Goal: Task Accomplishment & Management: Use online tool/utility

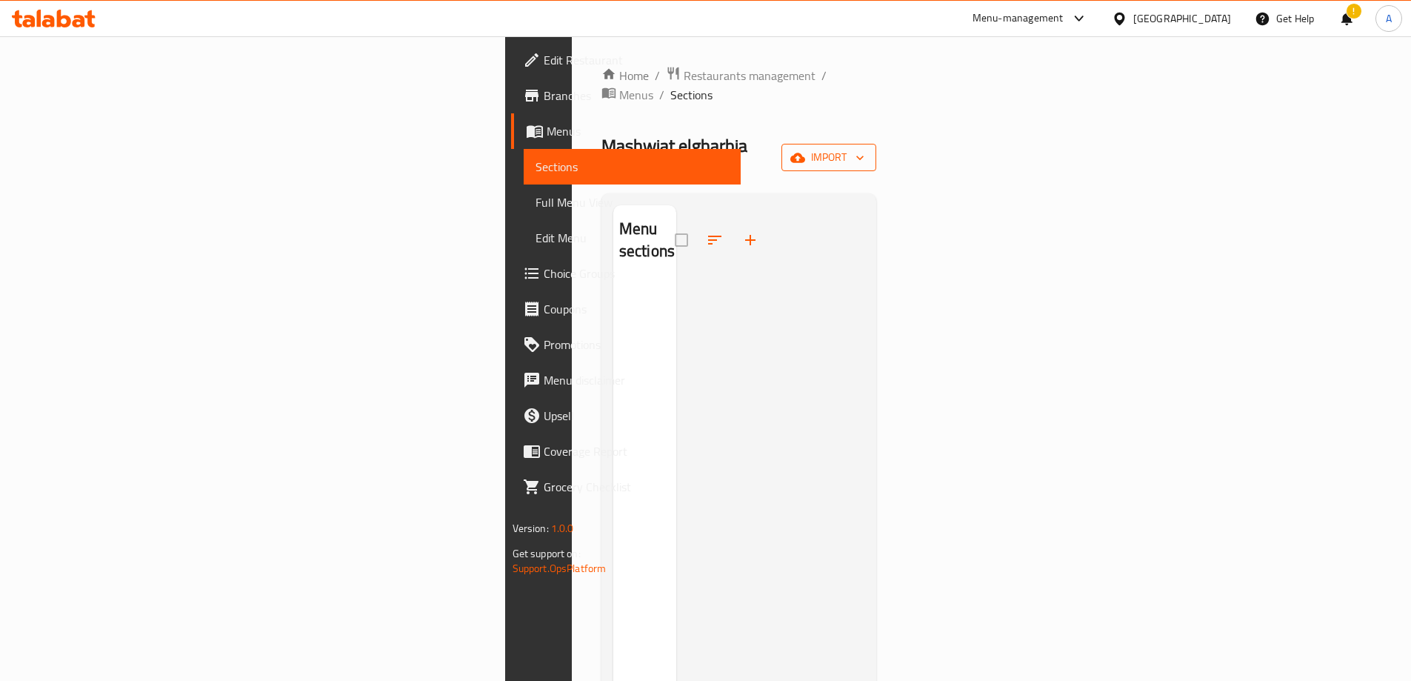
click at [864, 148] on span "import" at bounding box center [828, 157] width 71 height 19
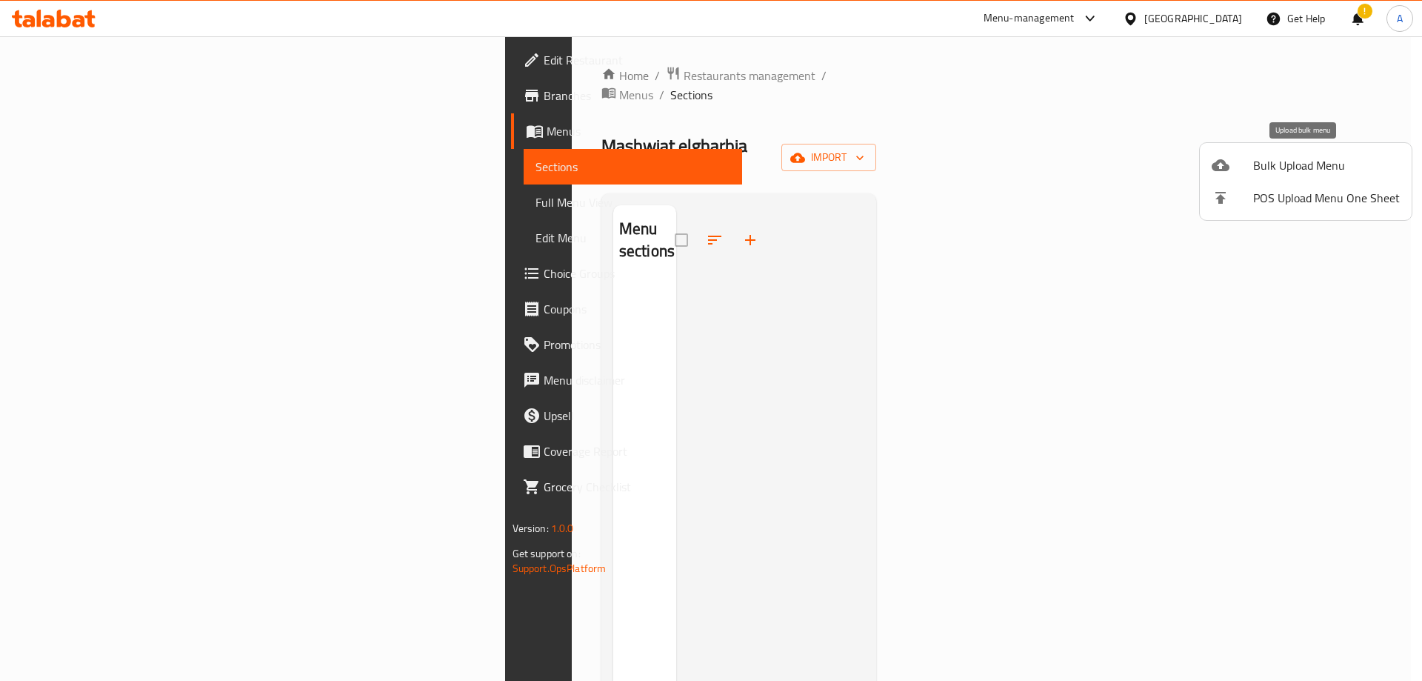
click at [1281, 162] on span "Bulk Upload Menu" at bounding box center [1326, 165] width 147 height 18
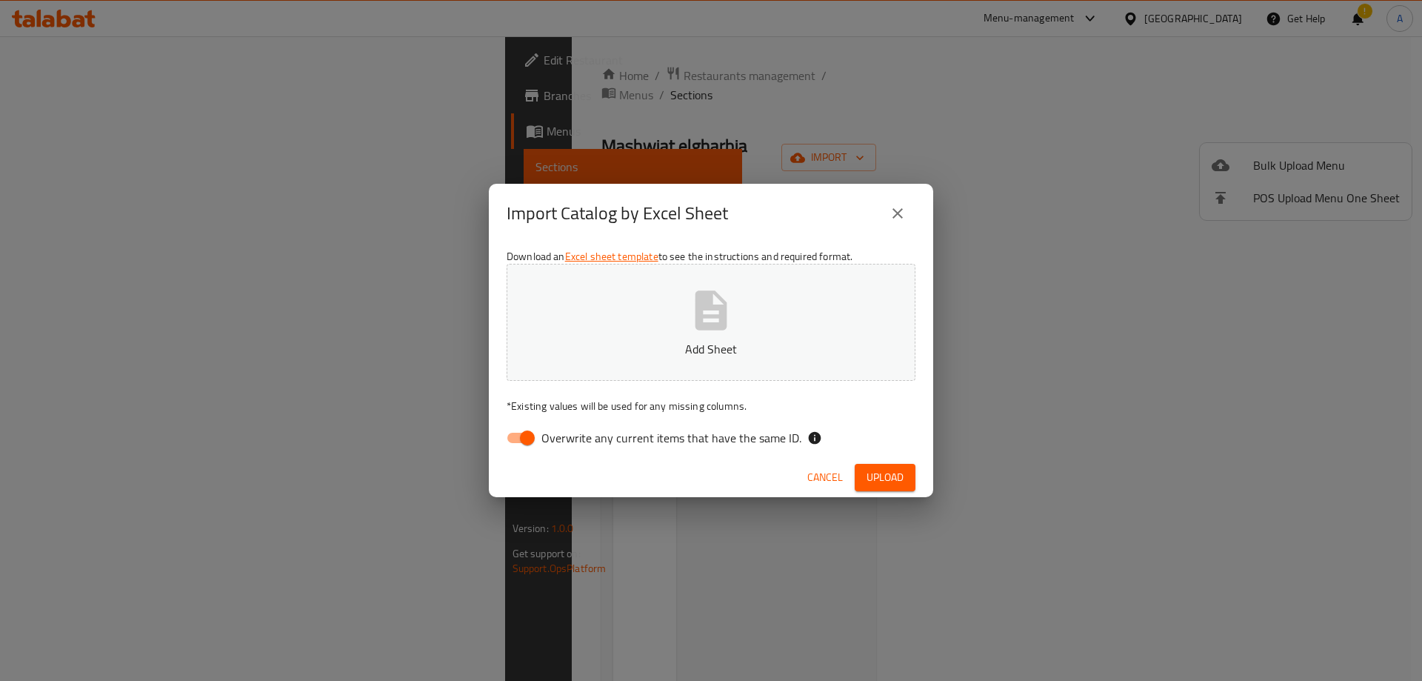
click at [522, 444] on input "Overwrite any current items that have the same ID." at bounding box center [527, 438] width 84 height 28
checkbox input "false"
click at [875, 478] on span "Upload" at bounding box center [885, 477] width 37 height 19
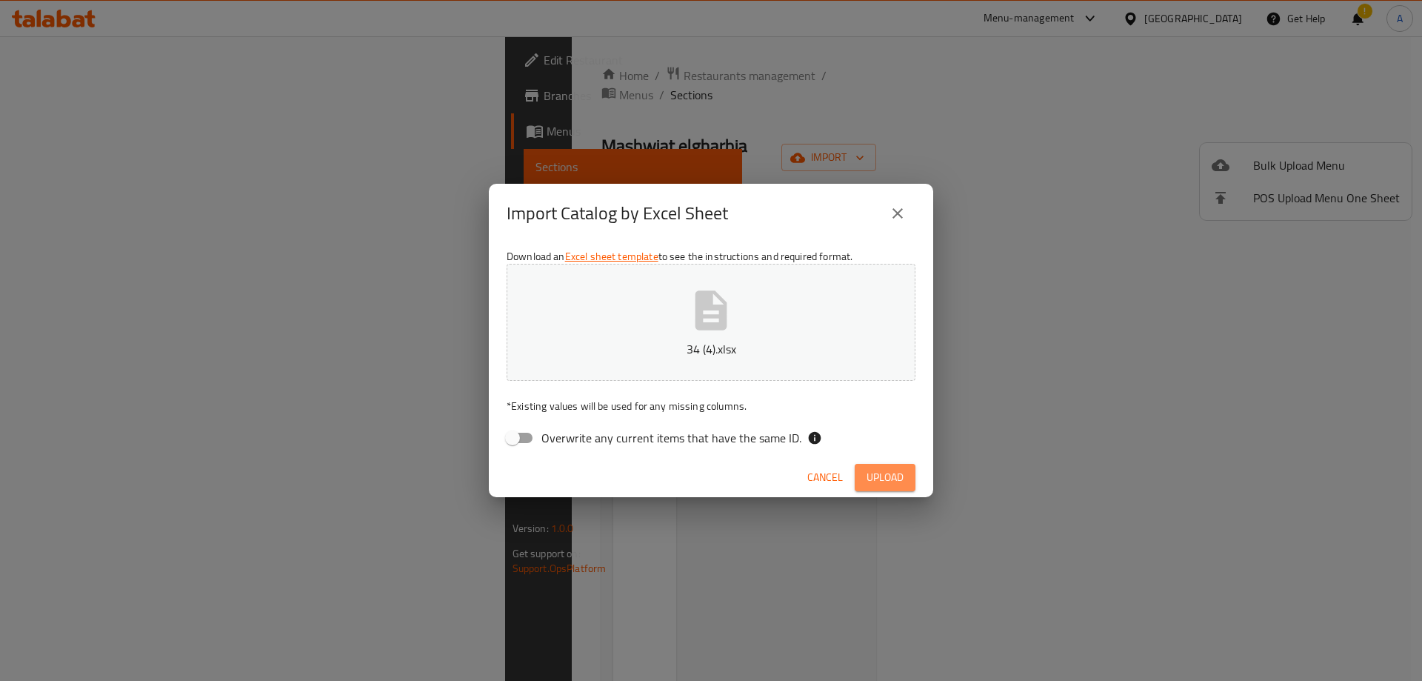
click at [875, 477] on span "Upload" at bounding box center [885, 477] width 37 height 19
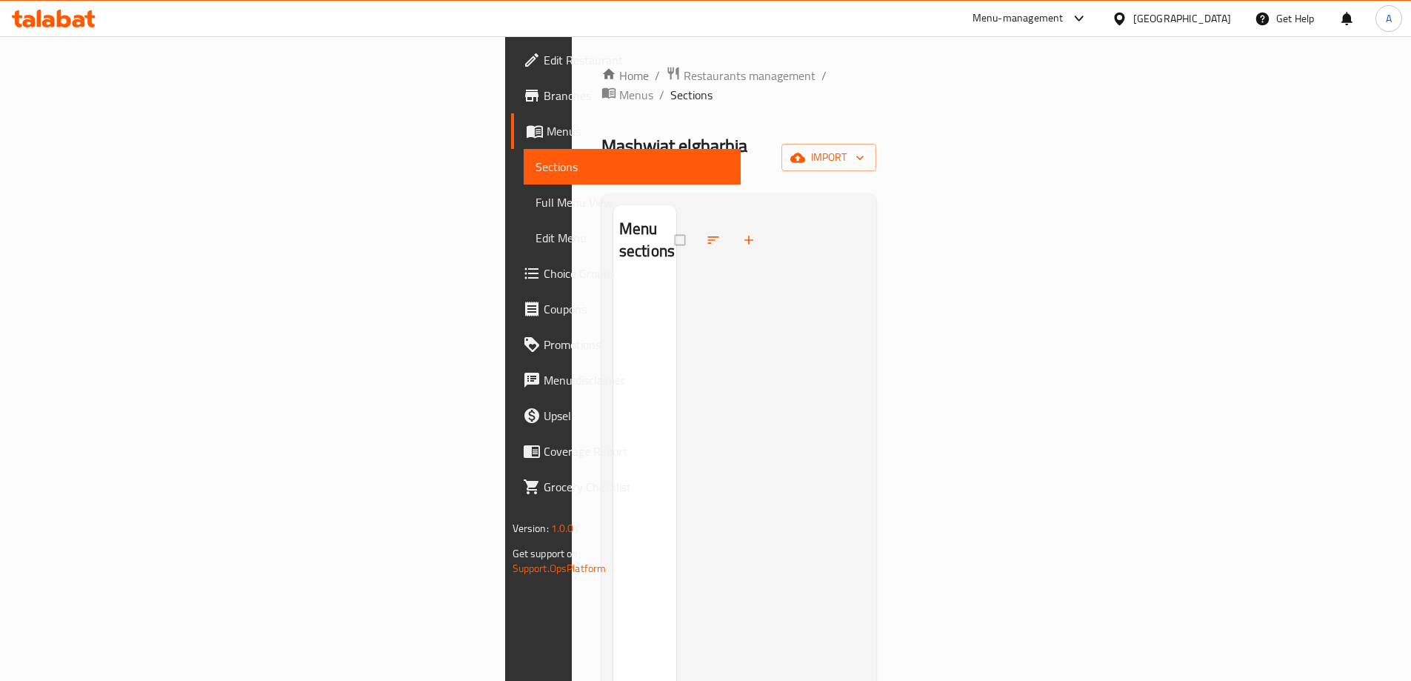
click at [877, 134] on div "Mashwiat elgharbia Inactive import" at bounding box center [739, 157] width 276 height 47
click at [876, 144] on button "import" at bounding box center [828, 157] width 95 height 27
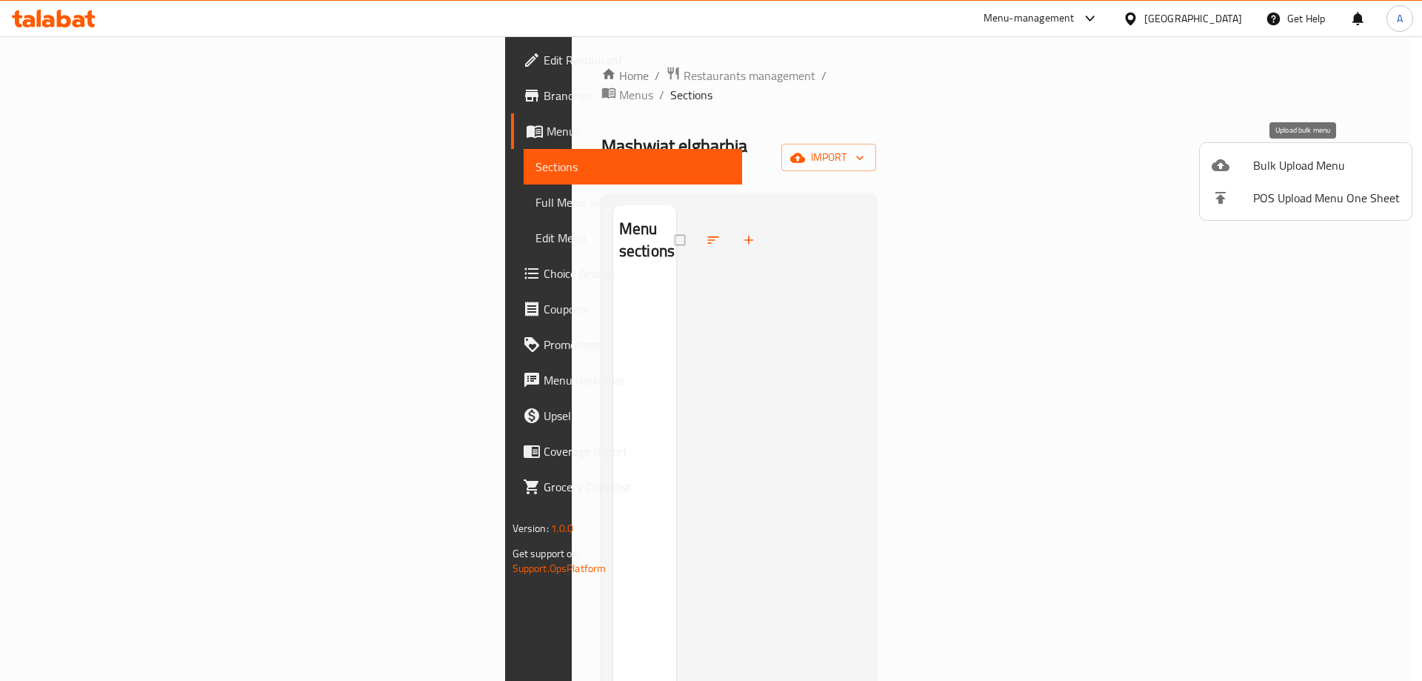
click at [1221, 167] on icon at bounding box center [1221, 165] width 18 height 18
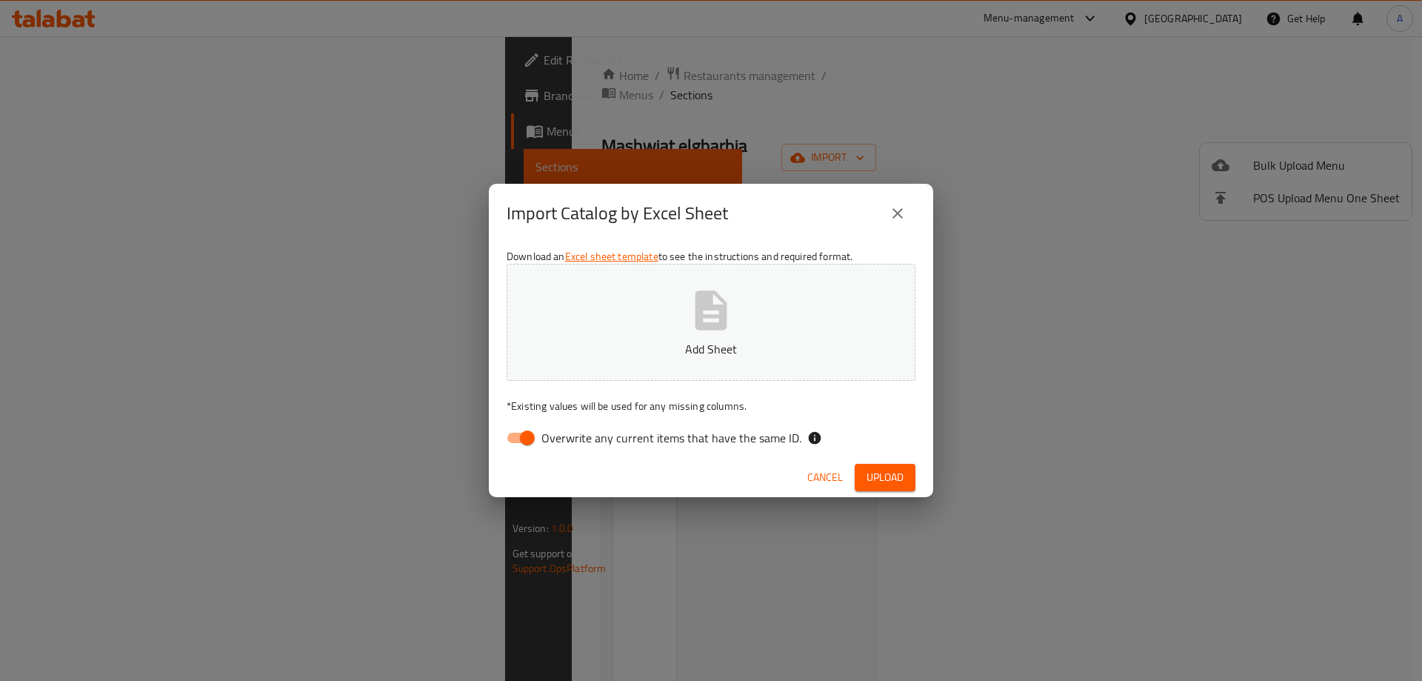
click at [527, 442] on input "Overwrite any current items that have the same ID." at bounding box center [527, 438] width 84 height 28
checkbox input "false"
click at [899, 487] on button "Upload" at bounding box center [885, 477] width 61 height 27
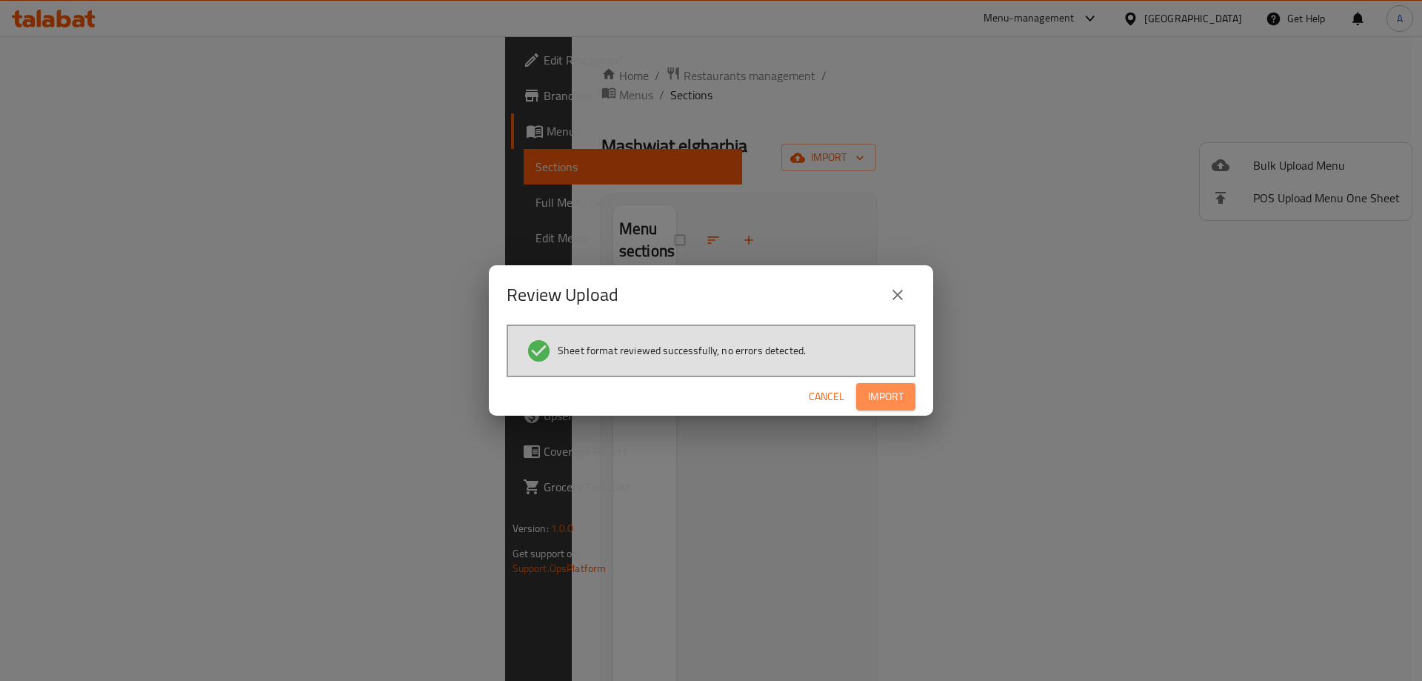
click at [906, 409] on button "Import" at bounding box center [885, 396] width 59 height 27
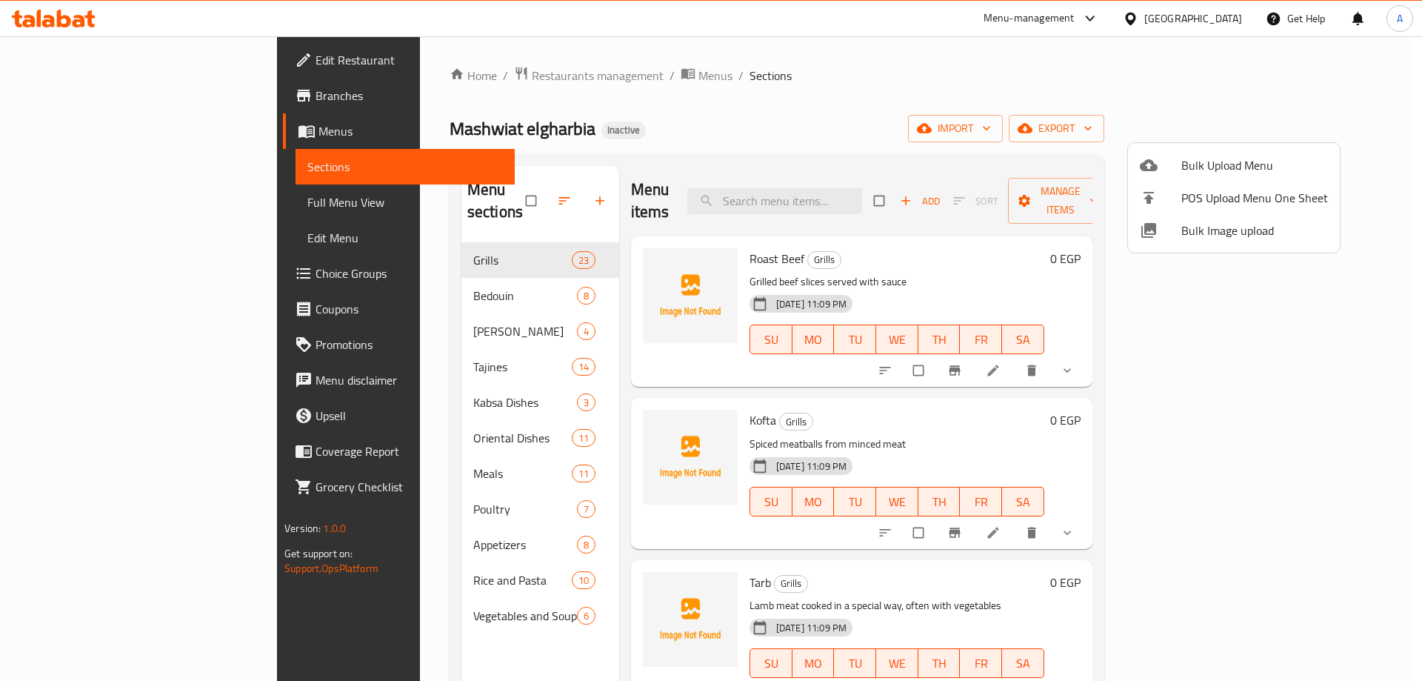
click at [117, 204] on div at bounding box center [711, 340] width 1422 height 681
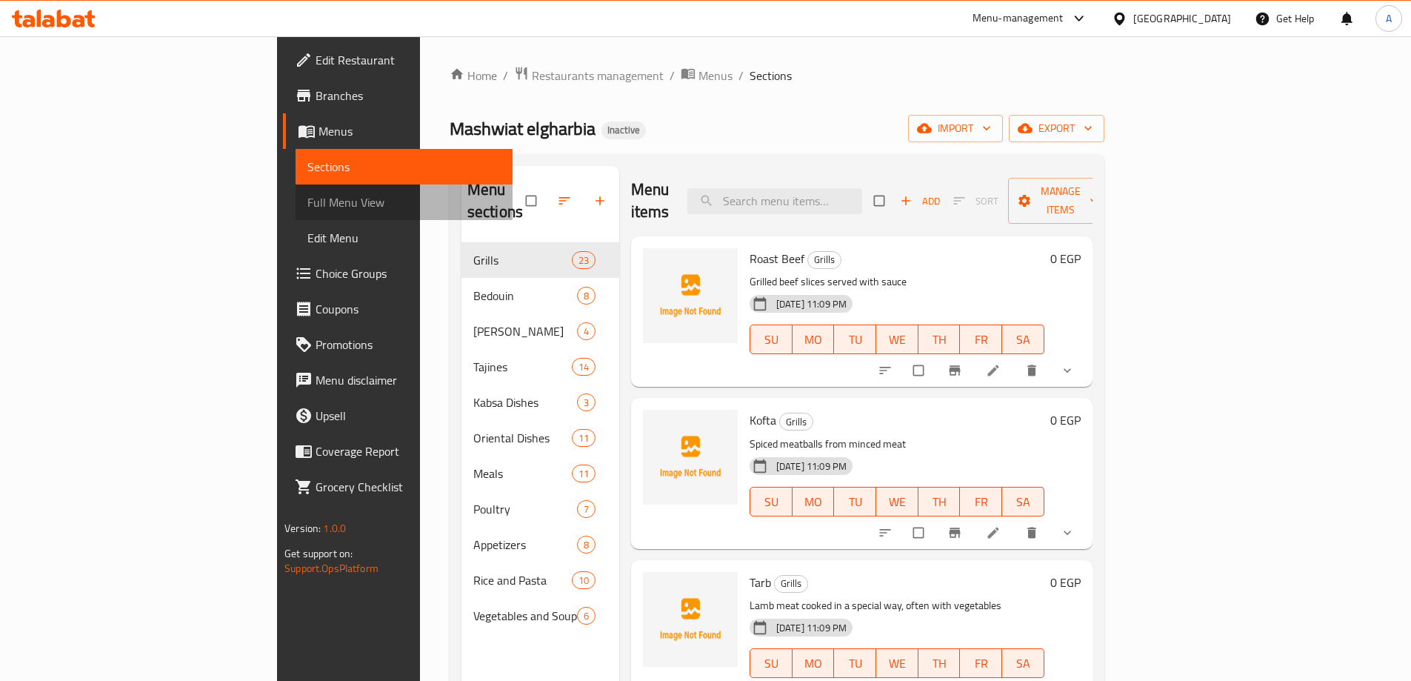
click at [307, 204] on span "Full Menu View" at bounding box center [403, 202] width 193 height 18
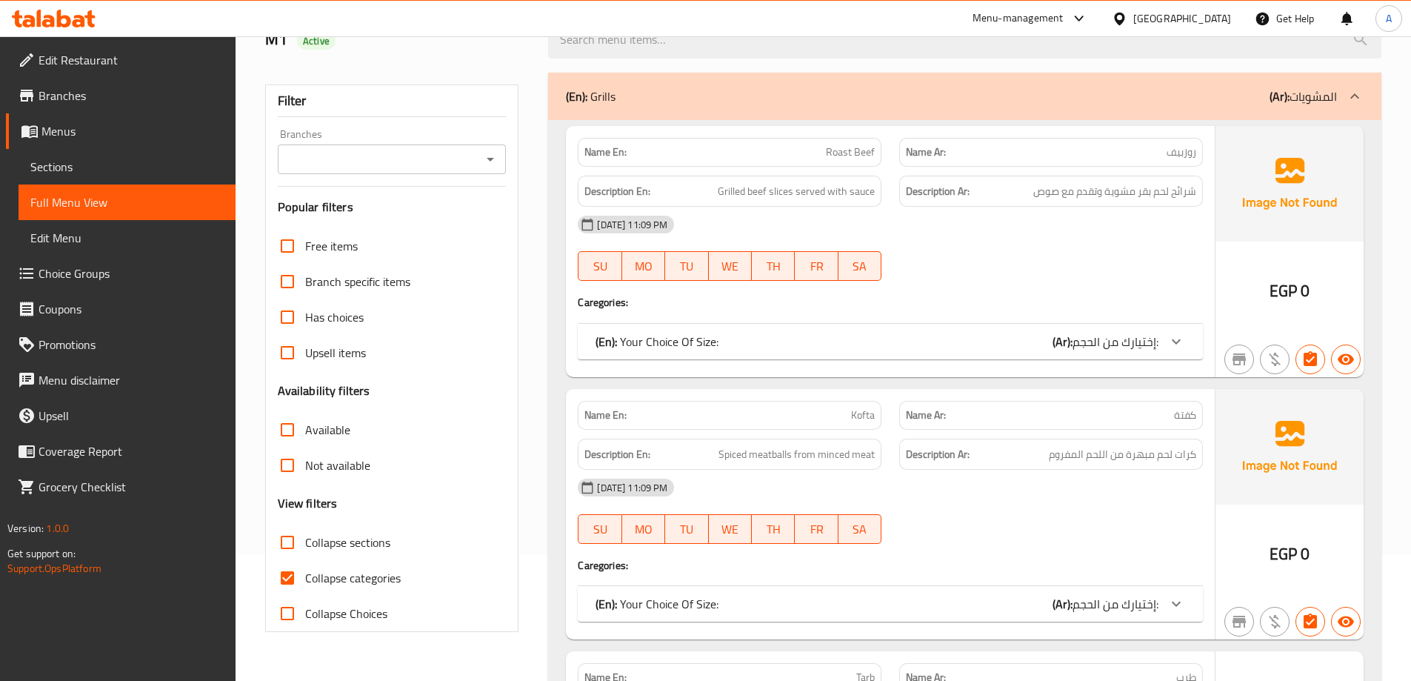
scroll to position [296, 0]
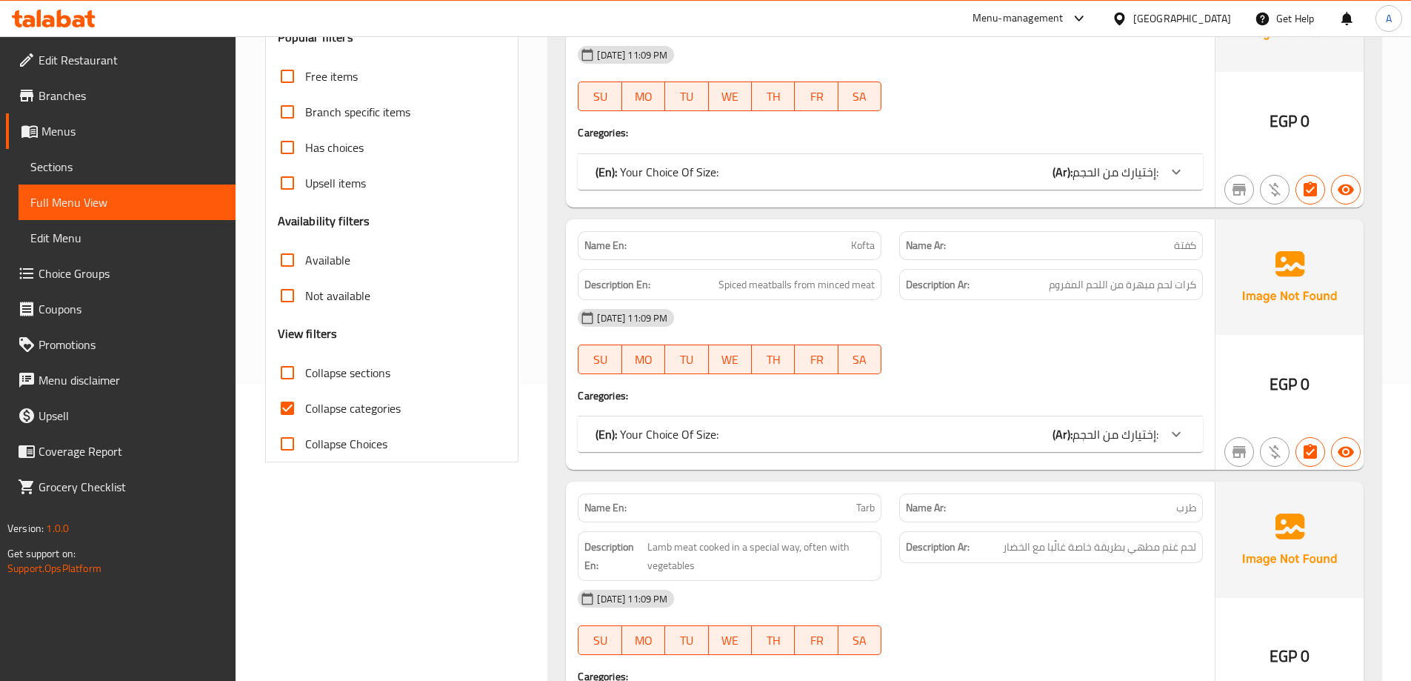
click at [333, 405] on span "Collapse categories" at bounding box center [353, 408] width 96 height 18
click at [305, 405] on input "Collapse categories" at bounding box center [288, 408] width 36 height 36
checkbox input "false"
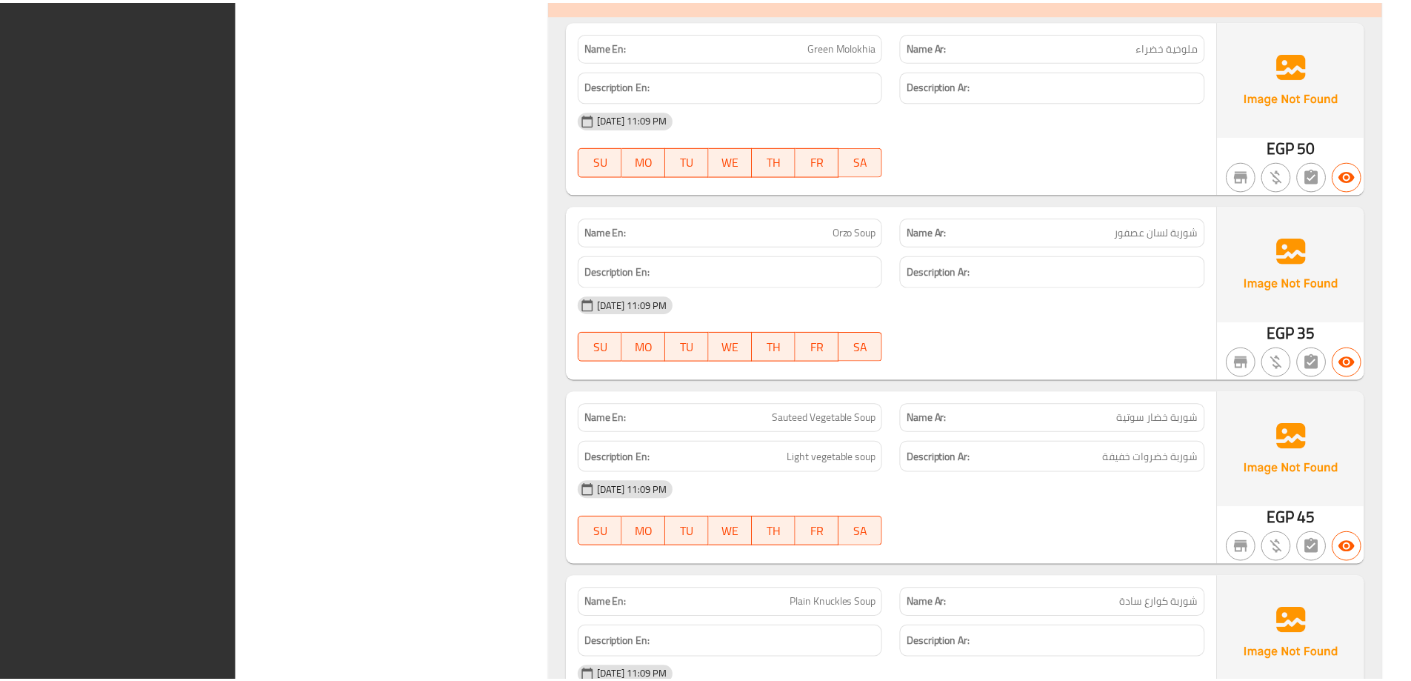
scroll to position [35045, 0]
